Goal: Task Accomplishment & Management: Use online tool/utility

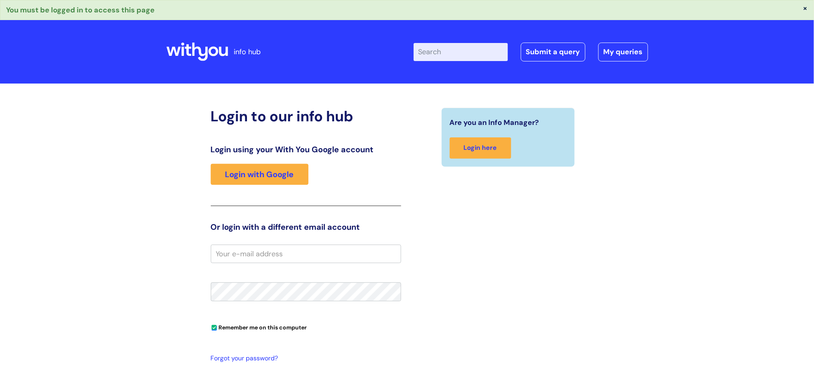
click at [226, 254] on input "email" at bounding box center [306, 253] width 190 height 18
type input "frank.cooper@wearewithyou.org.uk"
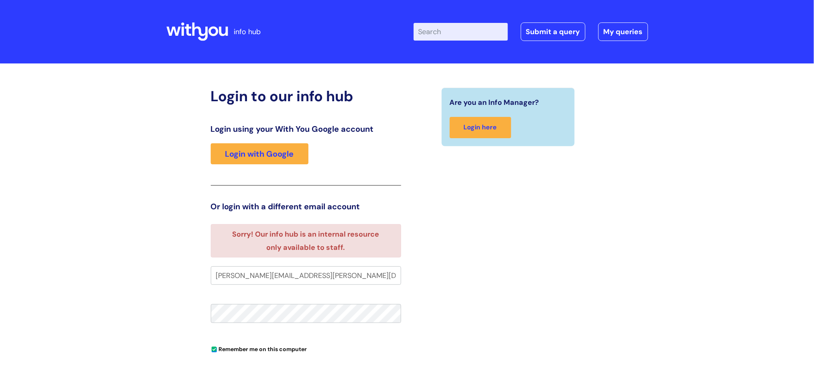
click at [256, 154] on link "Login with Google" at bounding box center [260, 153] width 98 height 21
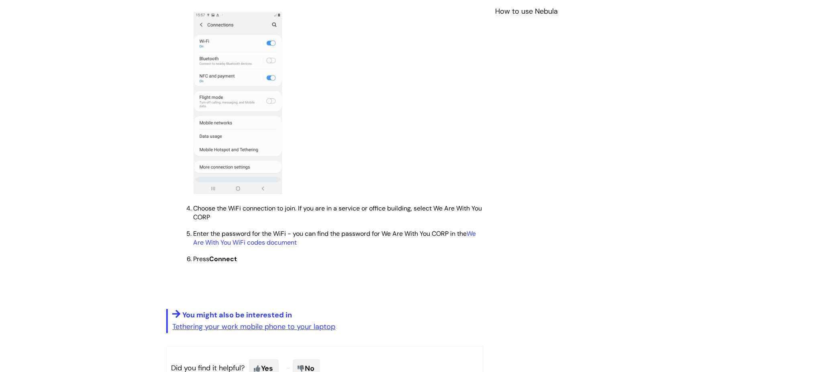
scroll to position [535, 0]
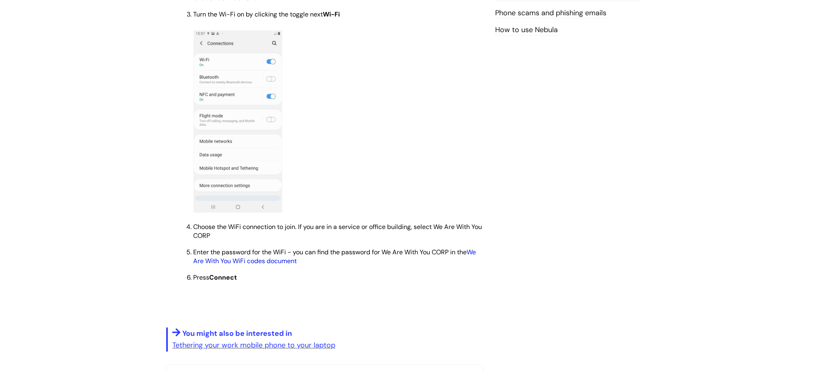
click at [250, 264] on link "We Are With You WiFi codes document" at bounding box center [334, 256] width 283 height 17
